Goal: Submit feedback/report problem: Submit feedback/report problem

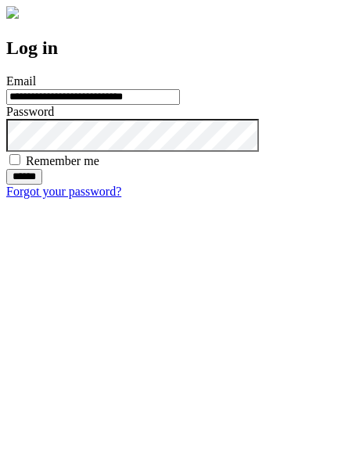
type input "**********"
click at [42, 185] on input "******" at bounding box center [24, 177] width 36 height 16
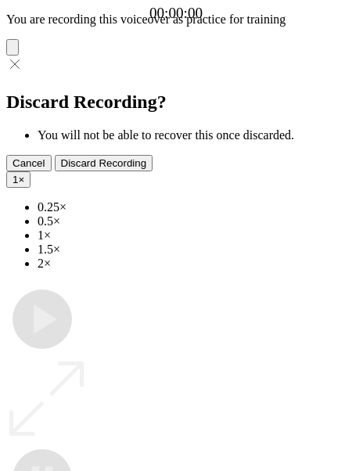
type input "**********"
